Goal: Transaction & Acquisition: Book appointment/travel/reservation

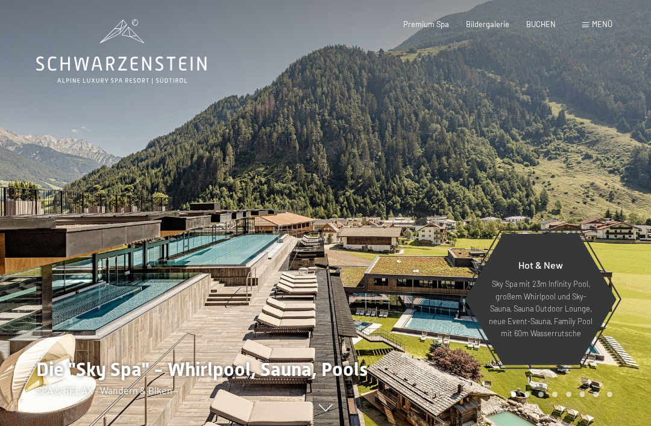
click at [603, 28] on span "Menü" at bounding box center [602, 24] width 20 height 10
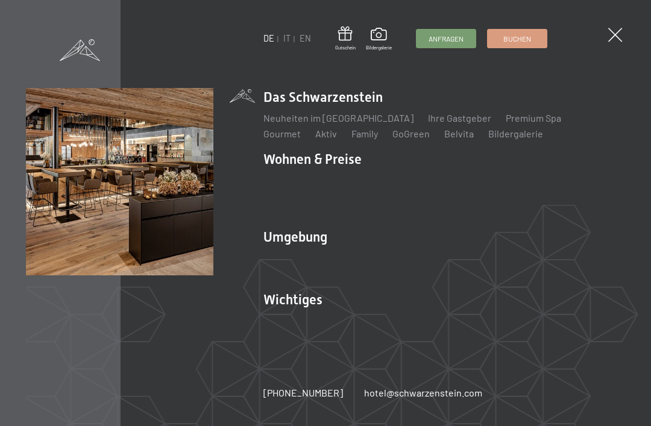
click at [343, 124] on link "Neuheiten im [GEOGRAPHIC_DATA]" at bounding box center [338, 117] width 150 height 11
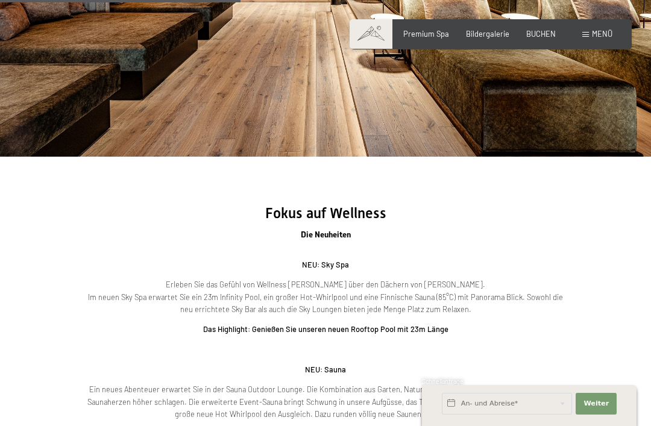
scroll to position [1235, 0]
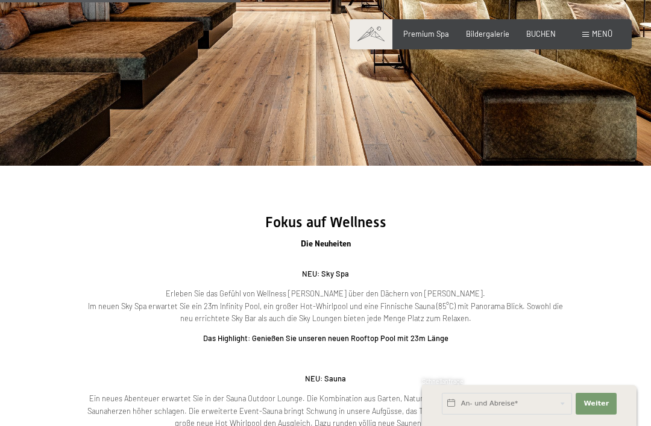
click at [593, 39] on div "Menü" at bounding box center [597, 34] width 30 height 11
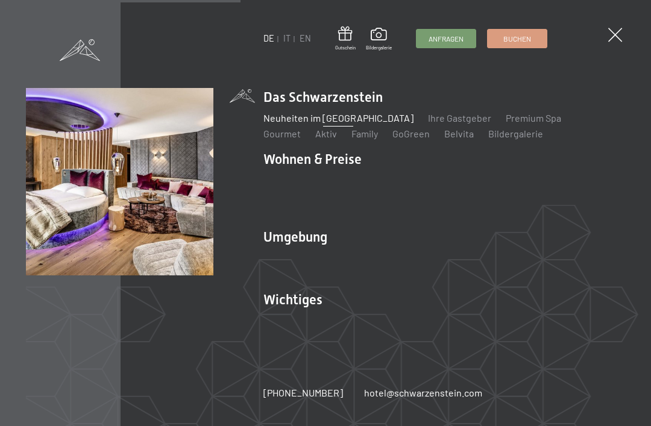
click at [462, 186] on link "Angebote" at bounding box center [461, 180] width 42 height 11
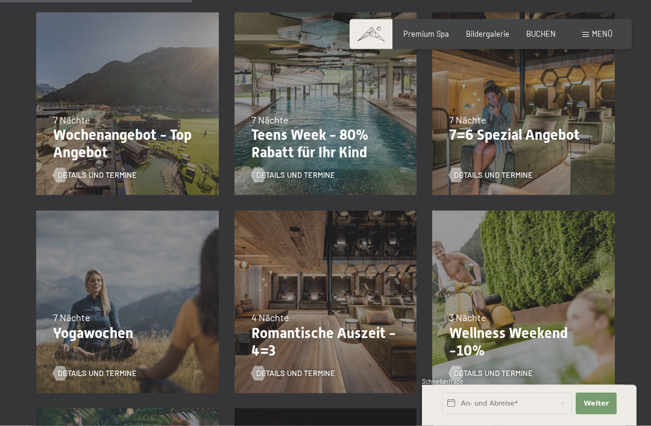
scroll to position [507, 0]
click at [327, 134] on p "Teens Week - 80% Rabatt für Ihr Kind" at bounding box center [325, 143] width 149 height 35
click at [310, 176] on span "Details und Termine" at bounding box center [295, 174] width 79 height 11
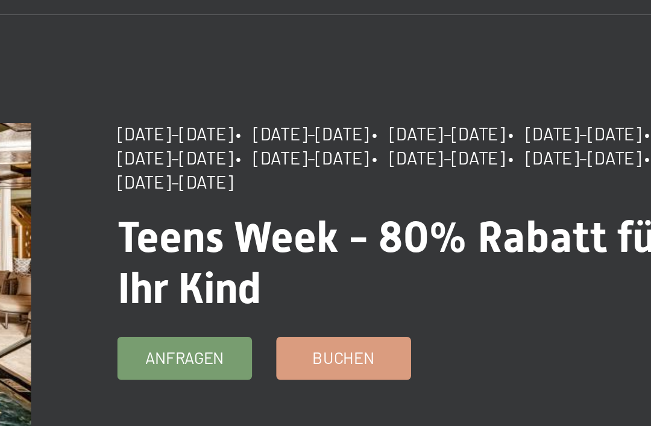
click at [397, 241] on link "Buchen" at bounding box center [426, 250] width 59 height 18
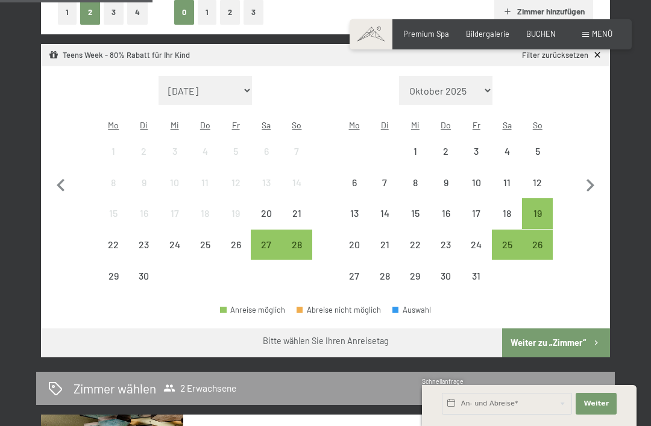
scroll to position [309, 0]
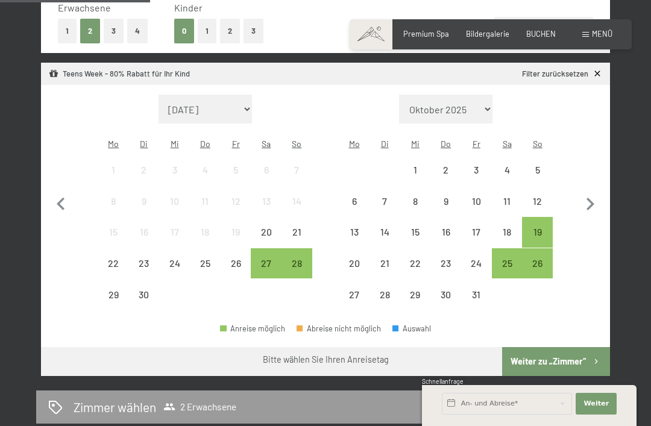
click at [597, 193] on icon "button" at bounding box center [589, 204] width 25 height 25
select select "[DATE]"
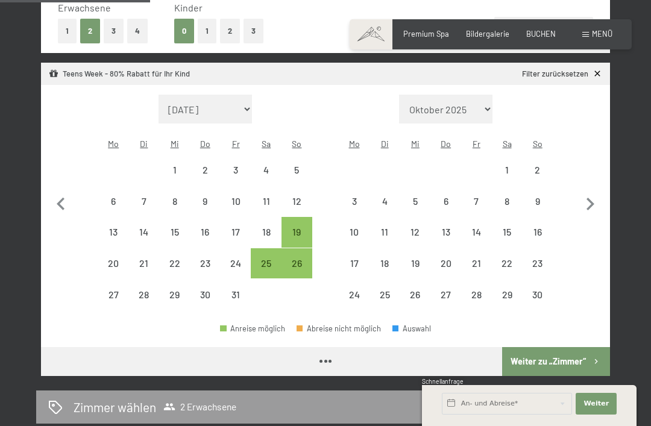
select select "[DATE]"
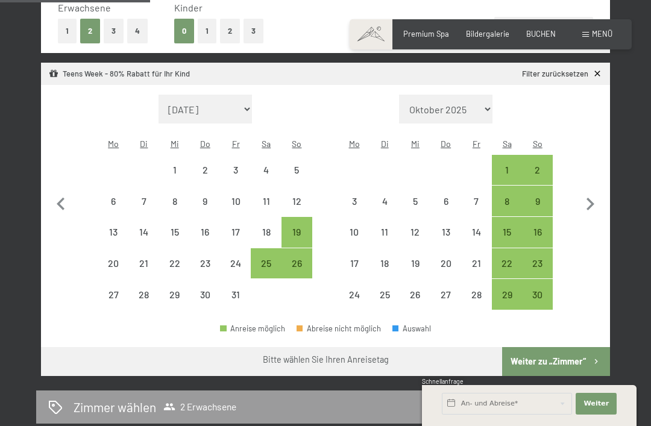
click at [601, 192] on icon "button" at bounding box center [589, 204] width 25 height 25
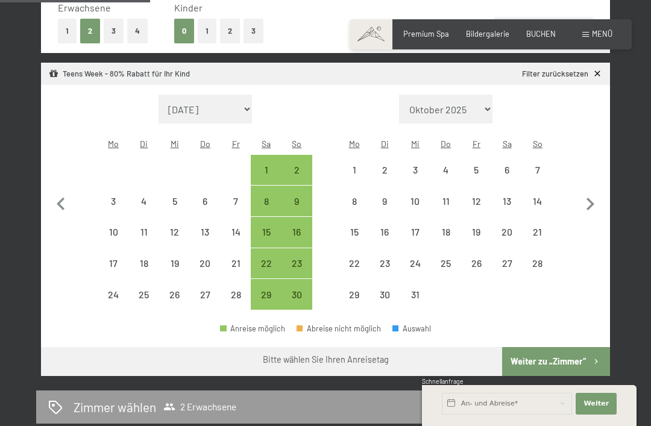
click at [601, 192] on icon "button" at bounding box center [589, 204] width 25 height 25
select select "[DATE]"
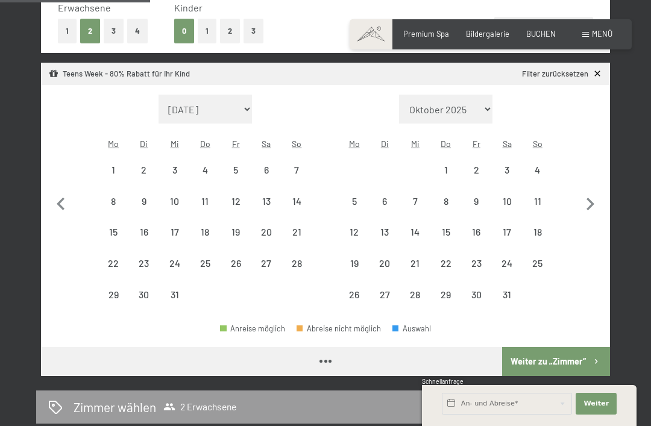
click at [598, 193] on icon "button" at bounding box center [589, 204] width 25 height 25
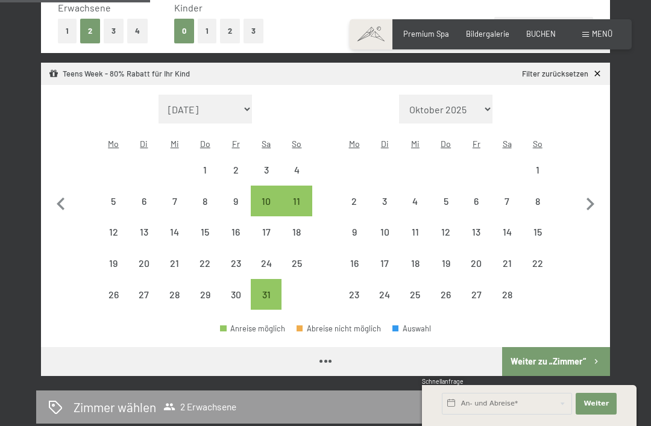
click at [598, 192] on icon "button" at bounding box center [589, 204] width 25 height 25
select select "[DATE]"
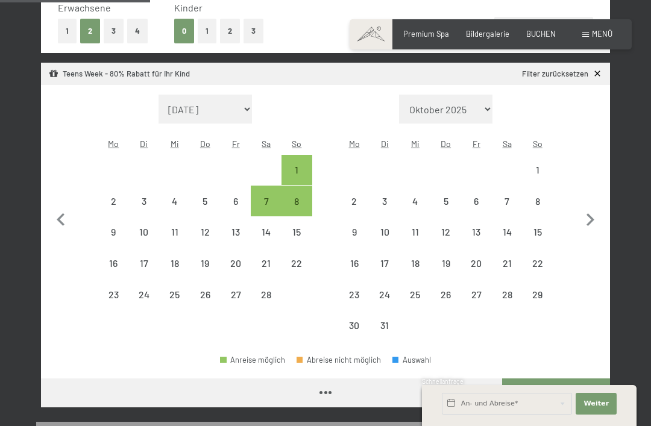
select select "[DATE]"
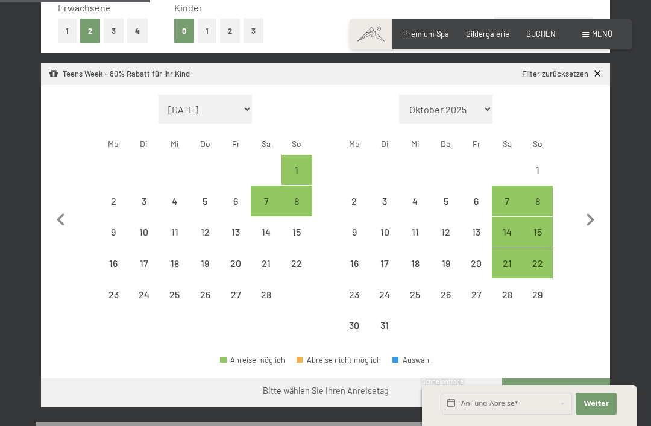
click at [597, 195] on button "button" at bounding box center [589, 218] width 25 height 247
click at [596, 194] on button "button" at bounding box center [589, 218] width 25 height 247
select select "[DATE]"
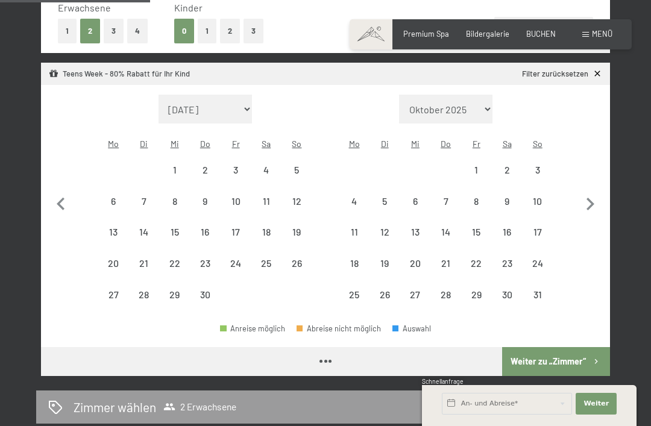
select select "[DATE]"
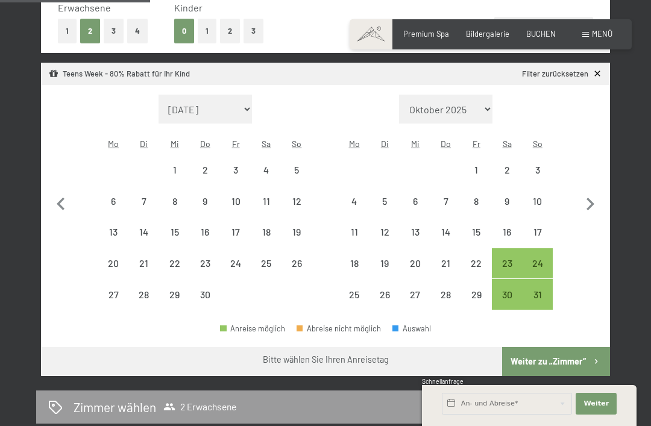
click at [601, 196] on icon "button" at bounding box center [589, 204] width 25 height 25
select select "[DATE]"
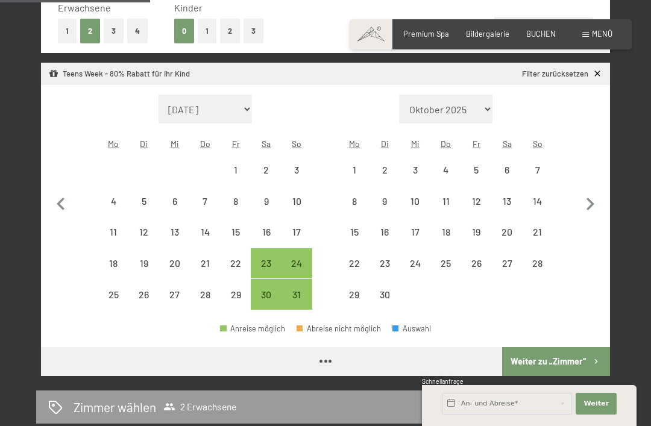
select select "[DATE]"
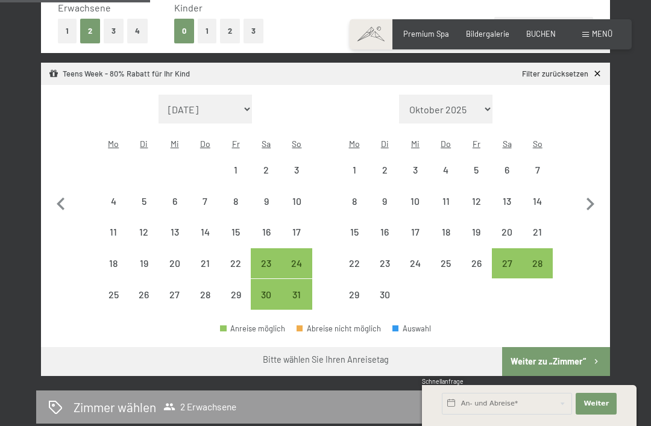
click at [308, 290] on div "31" at bounding box center [297, 304] width 28 height 28
select select "[DATE]"
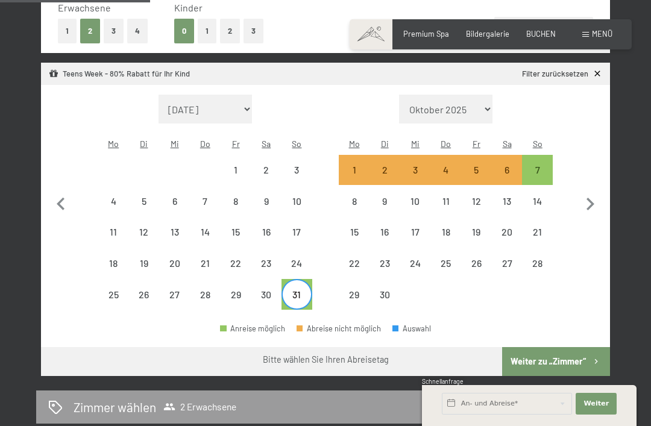
click at [541, 156] on div "7" at bounding box center [537, 170] width 28 height 28
select select "[DATE]"
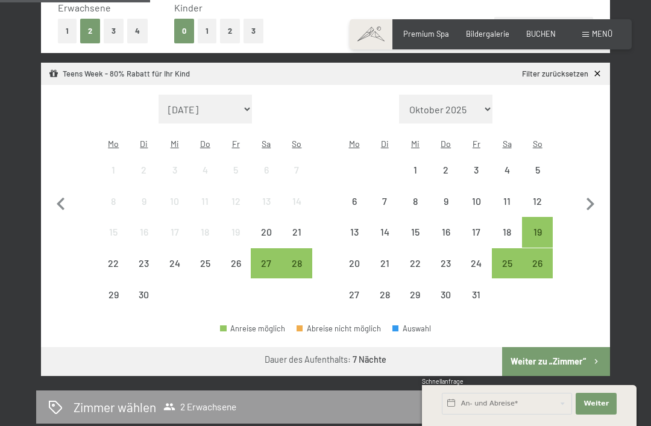
click at [206, 30] on button "1" at bounding box center [207, 31] width 19 height 25
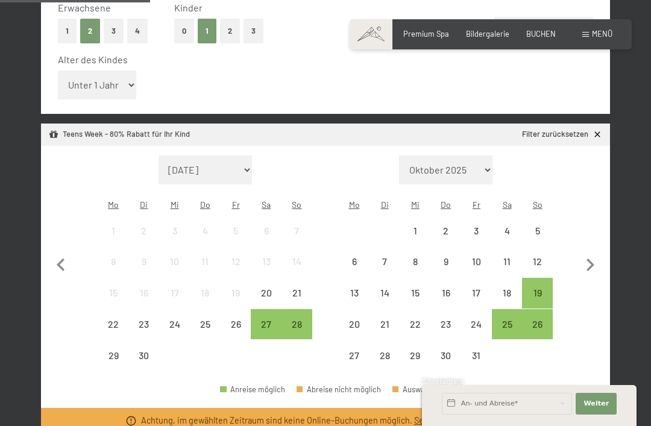
click at [118, 82] on select "Unter 1 Jahr 1 Jahr 2 Jahre 3 Jahre 4 Jahre 5 Jahre 6 Jahre 7 Jahre 8 Jahre 9 J…" at bounding box center [97, 84] width 78 height 29
select select "11"
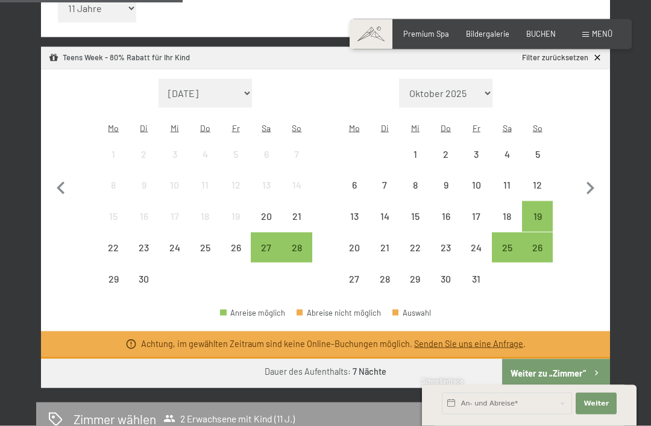
click at [569, 359] on button "Weiter zu „Zimmer“" at bounding box center [556, 373] width 108 height 29
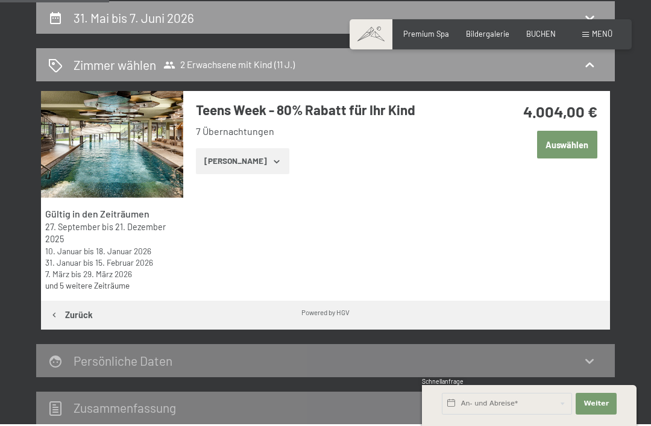
click at [258, 160] on button "[PERSON_NAME]" at bounding box center [242, 161] width 93 height 27
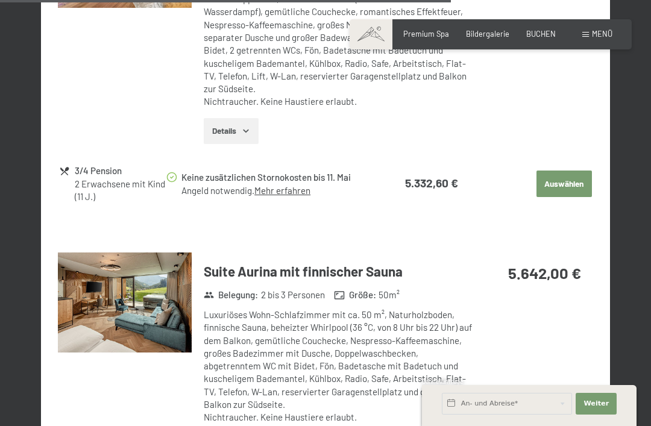
scroll to position [2683, 0]
